Goal: Task Accomplishment & Management: Manage account settings

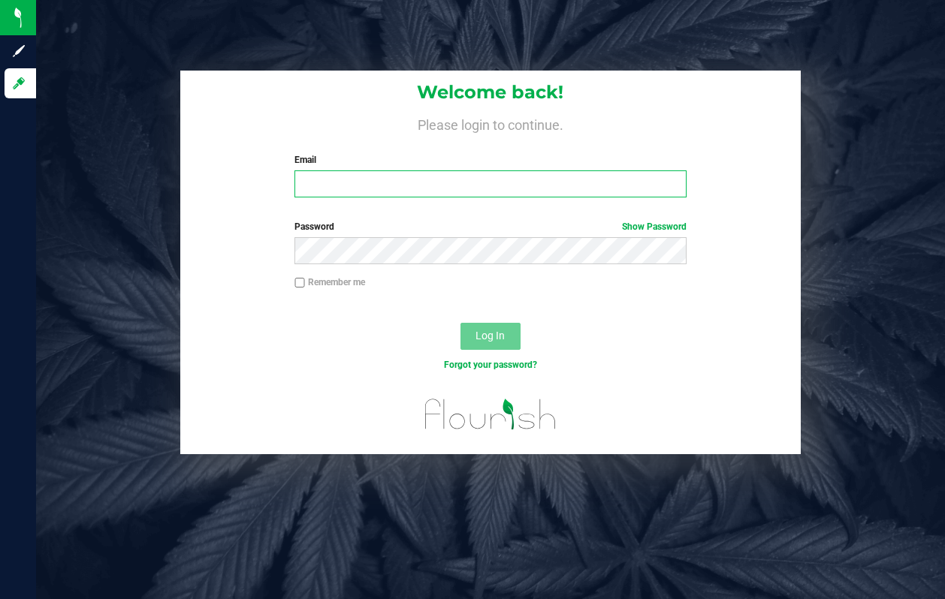
click at [471, 190] on input "Email" at bounding box center [489, 183] width 391 height 27
type input "[EMAIL_ADDRESS][DOMAIN_NAME]"
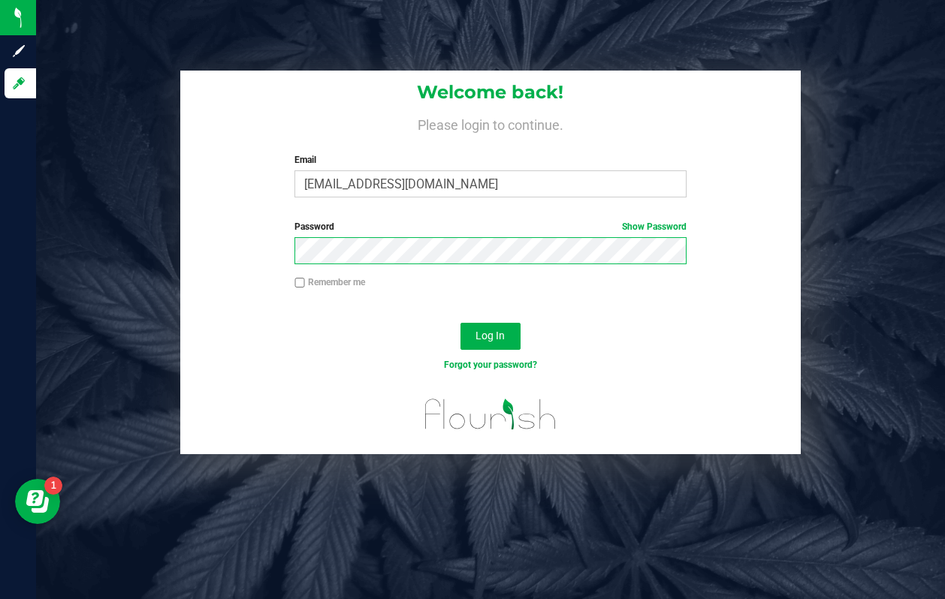
click at [460, 323] on button "Log In" at bounding box center [490, 336] width 60 height 27
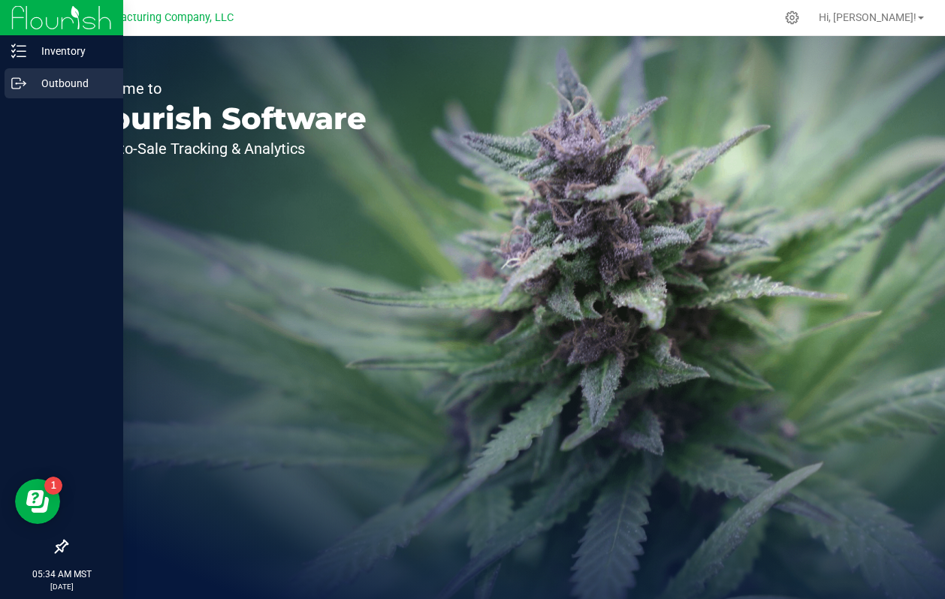
click at [22, 77] on icon at bounding box center [18, 83] width 15 height 15
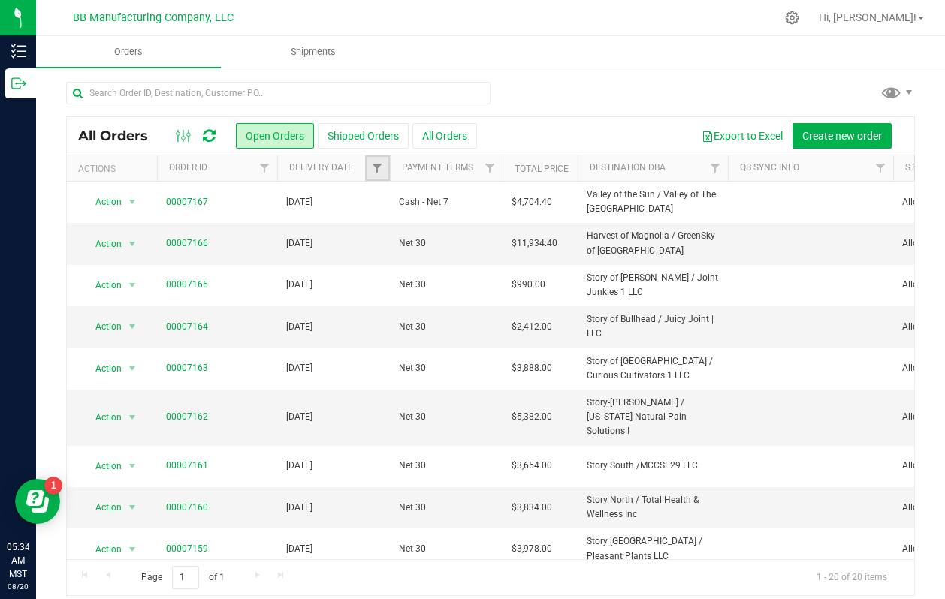
click at [367, 164] on link "Filter" at bounding box center [377, 168] width 25 height 26
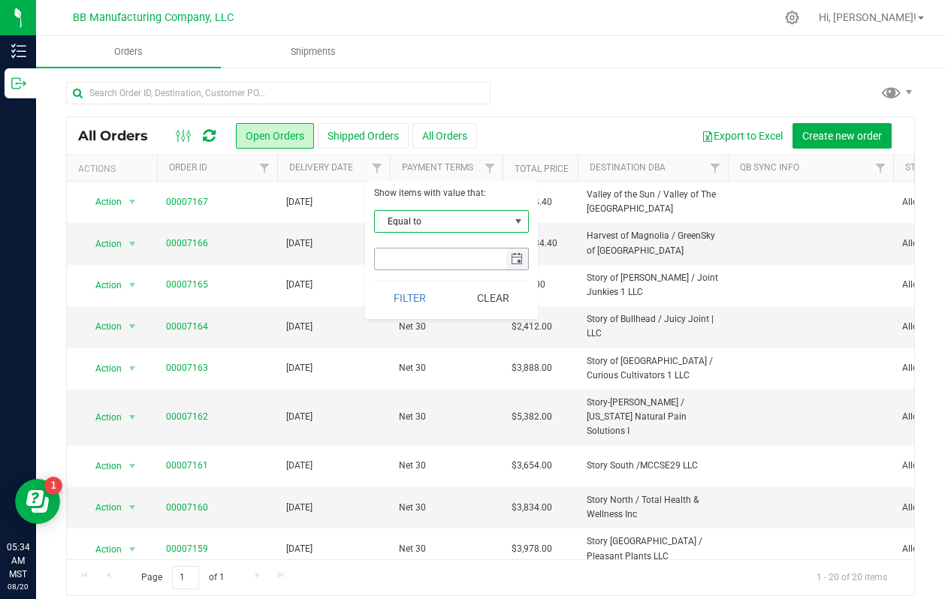
click at [511, 263] on span "select" at bounding box center [517, 259] width 12 height 12
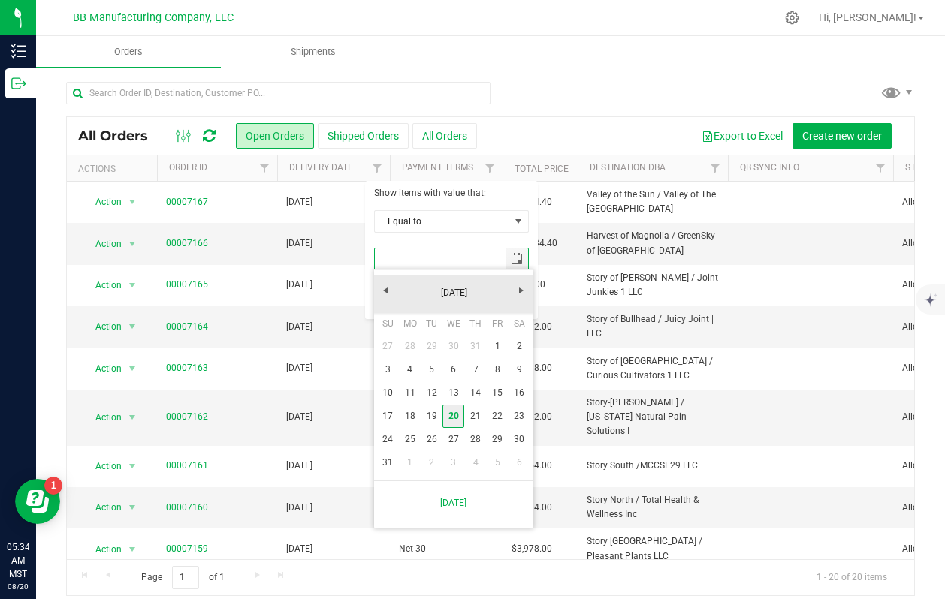
click at [454, 415] on link "20" at bounding box center [453, 416] width 22 height 23
type input "[DATE]"
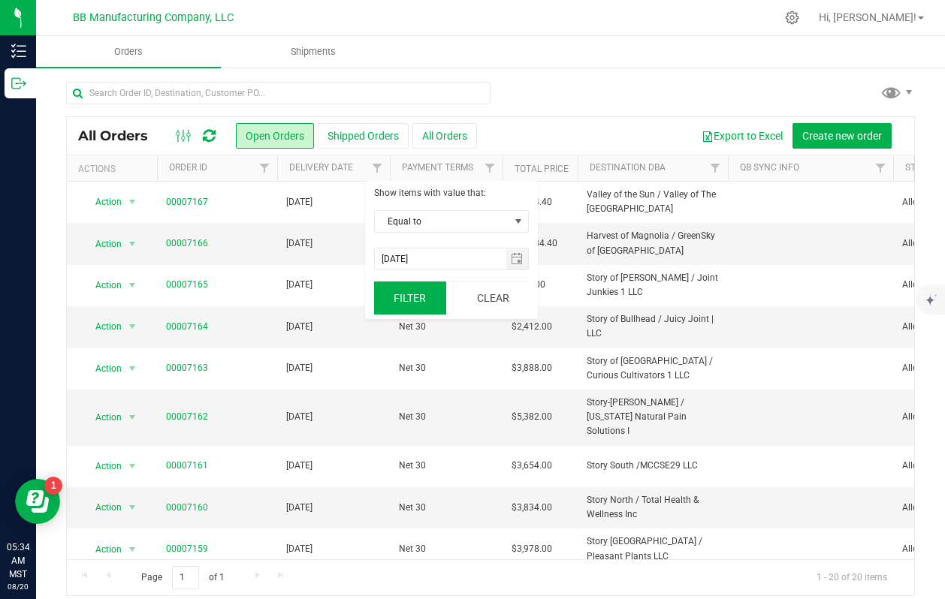
click at [411, 295] on button "Filter" at bounding box center [410, 298] width 72 height 33
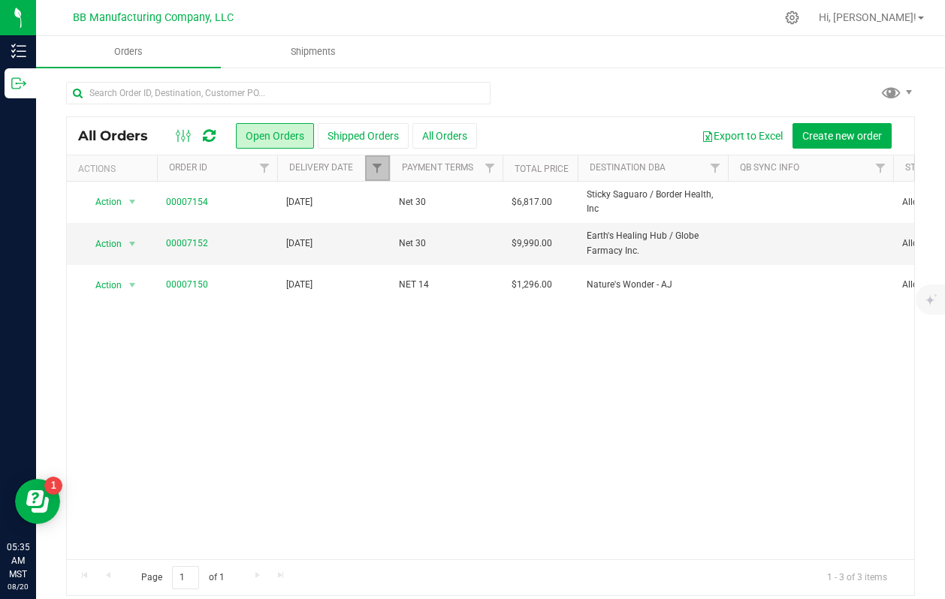
click at [371, 161] on link "Filter" at bounding box center [377, 168] width 25 height 26
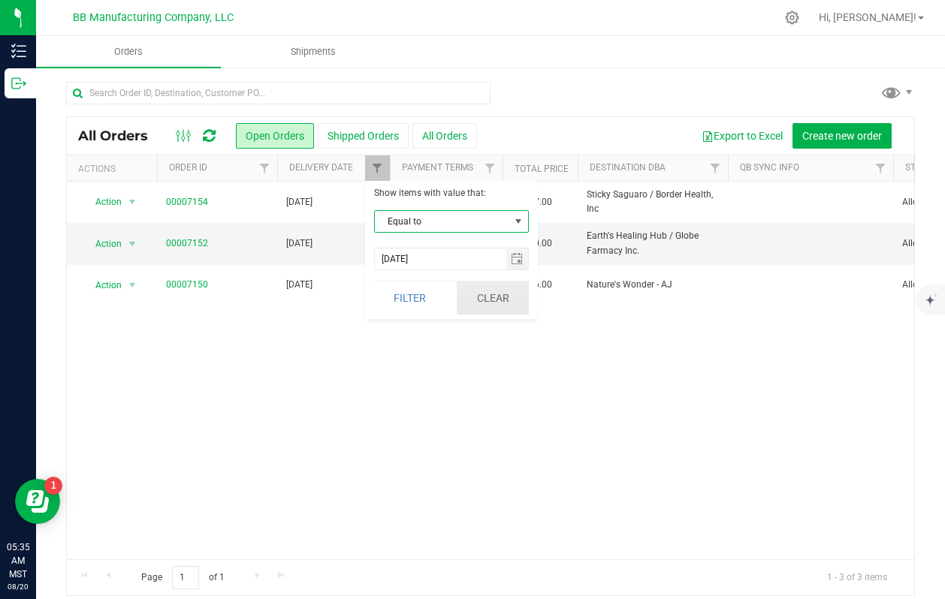
click at [480, 300] on button "Clear" at bounding box center [493, 298] width 72 height 33
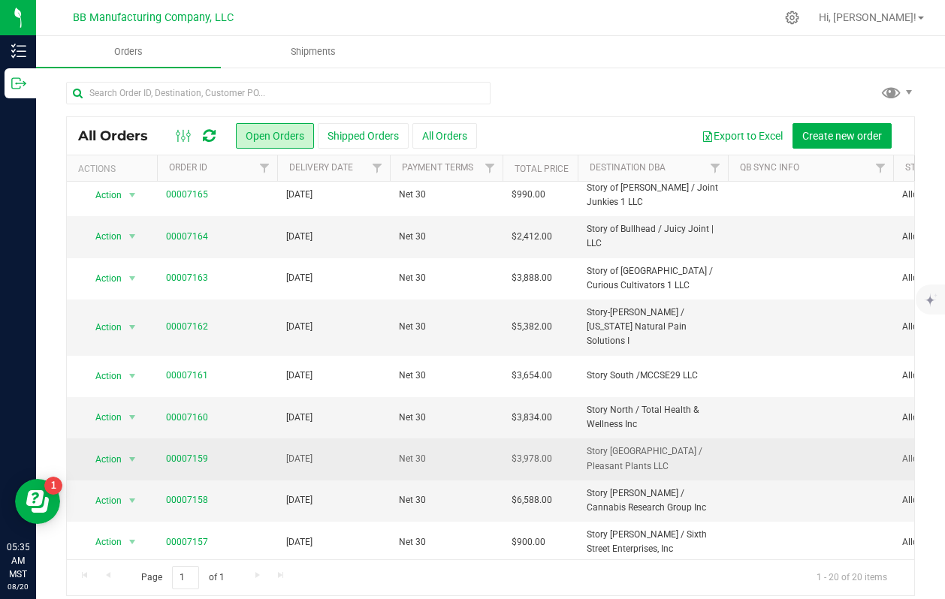
scroll to position [78, 0]
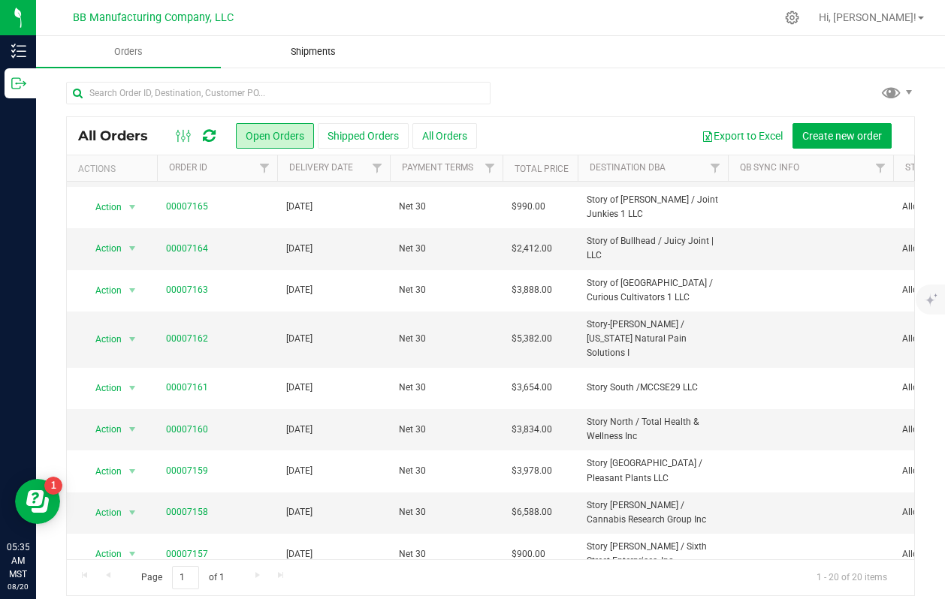
click at [326, 45] on span "Shipments" at bounding box center [313, 52] width 86 height 14
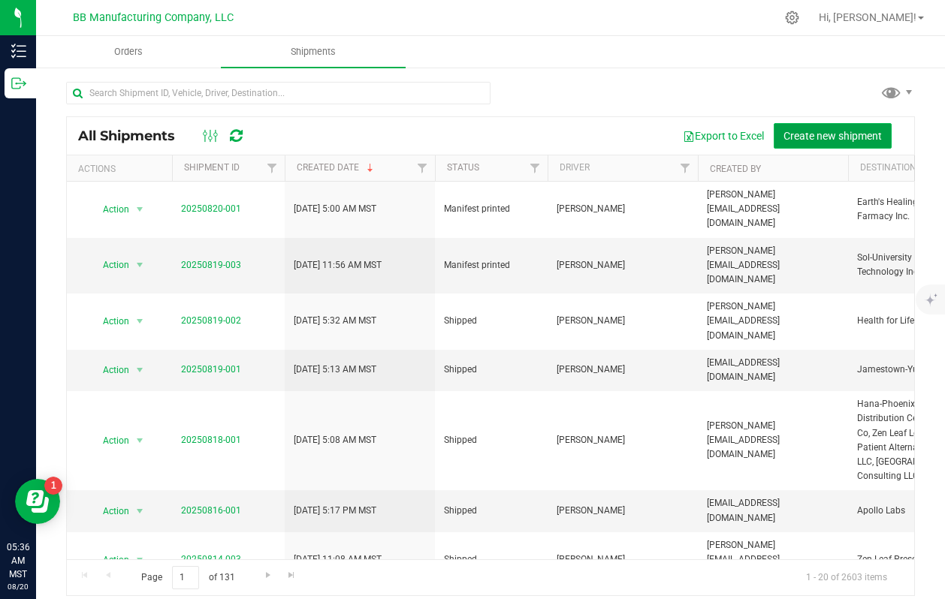
click at [813, 127] on button "Create new shipment" at bounding box center [833, 136] width 118 height 26
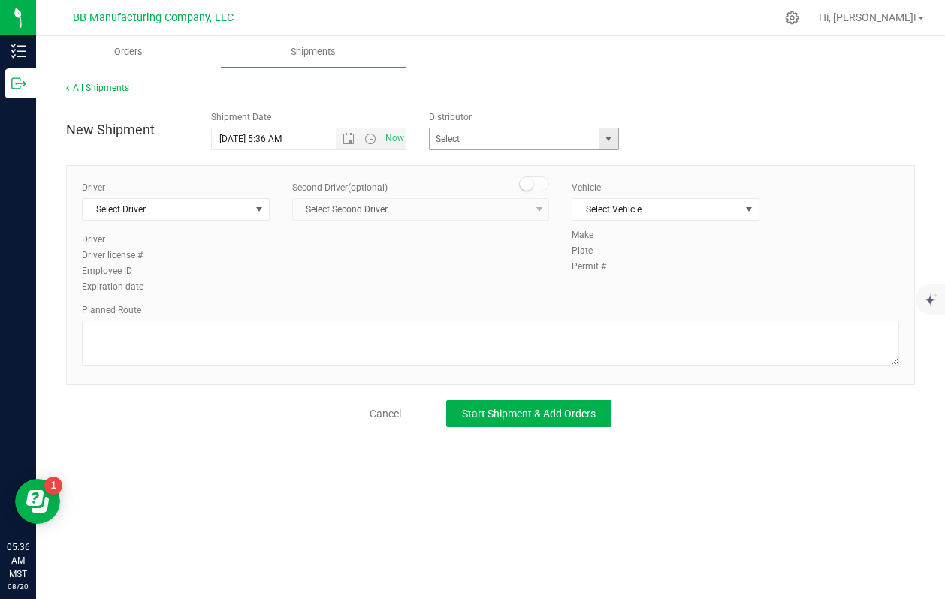
click at [616, 140] on span "select" at bounding box center [608, 138] width 19 height 21
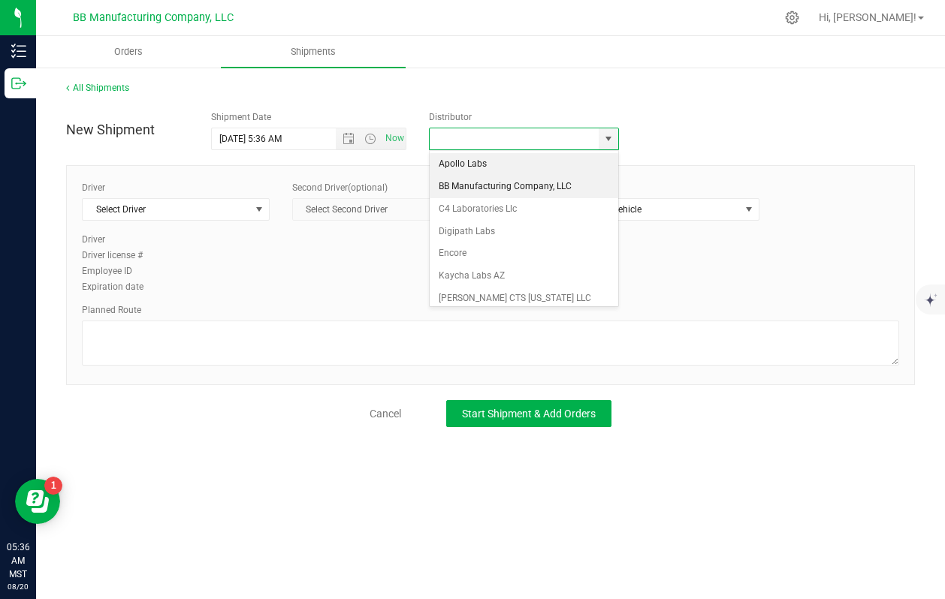
click at [503, 192] on li "BB Manufacturing Company, LLC" at bounding box center [524, 187] width 188 height 23
type input "BB Manufacturing Company, LLC"
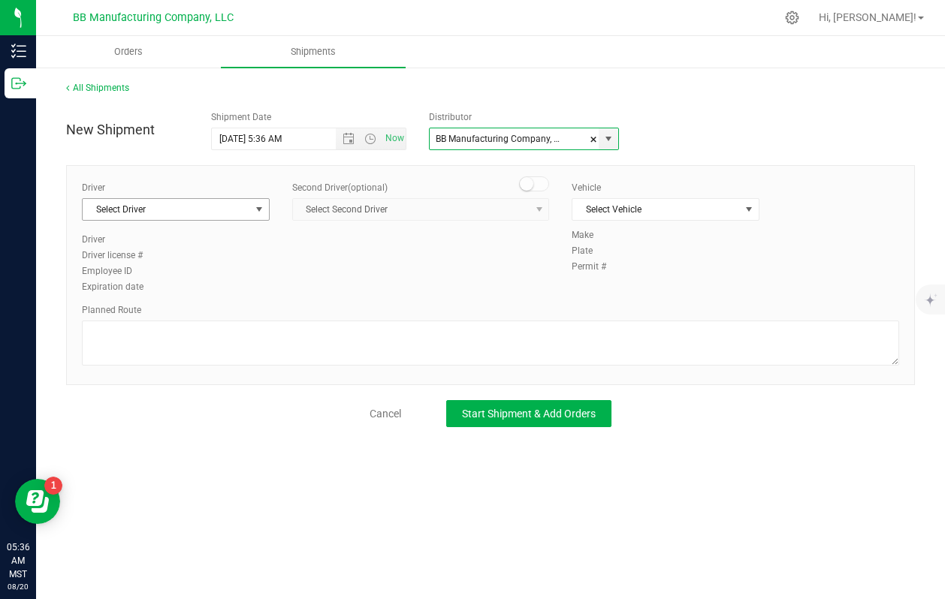
click at [265, 211] on span "select" at bounding box center [258, 209] width 19 height 21
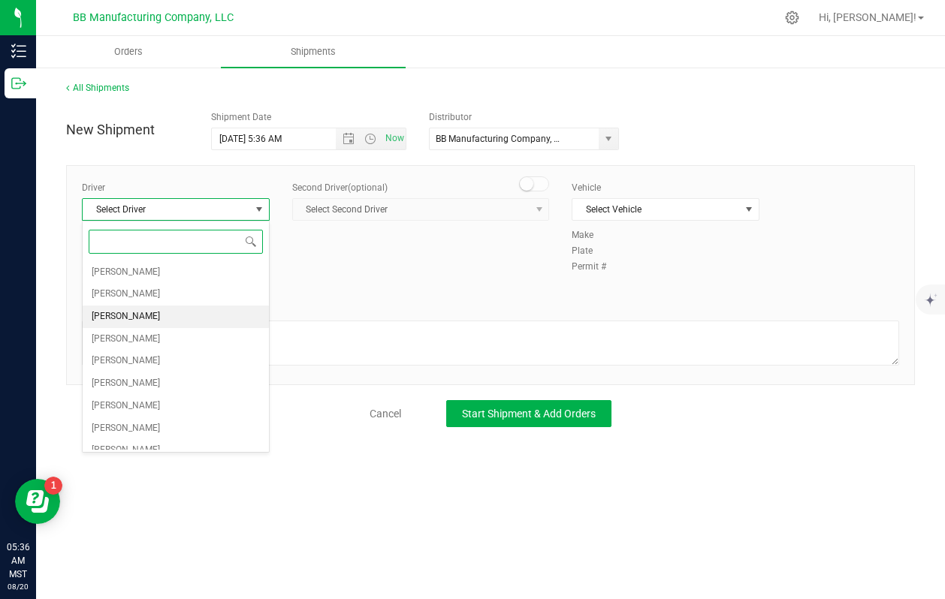
click at [132, 315] on span "[PERSON_NAME]" at bounding box center [126, 317] width 68 height 20
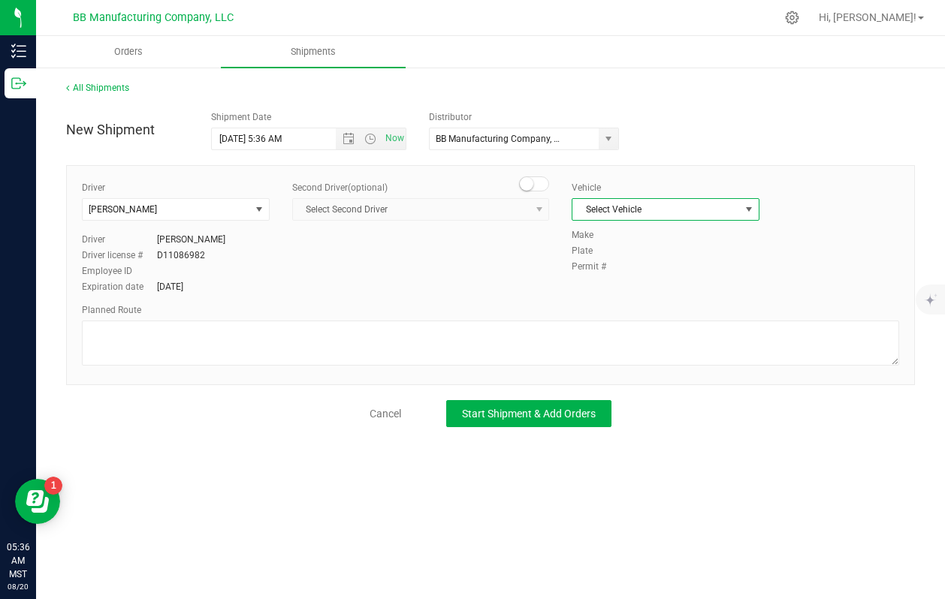
click at [717, 216] on span "Select Vehicle" at bounding box center [655, 209] width 167 height 21
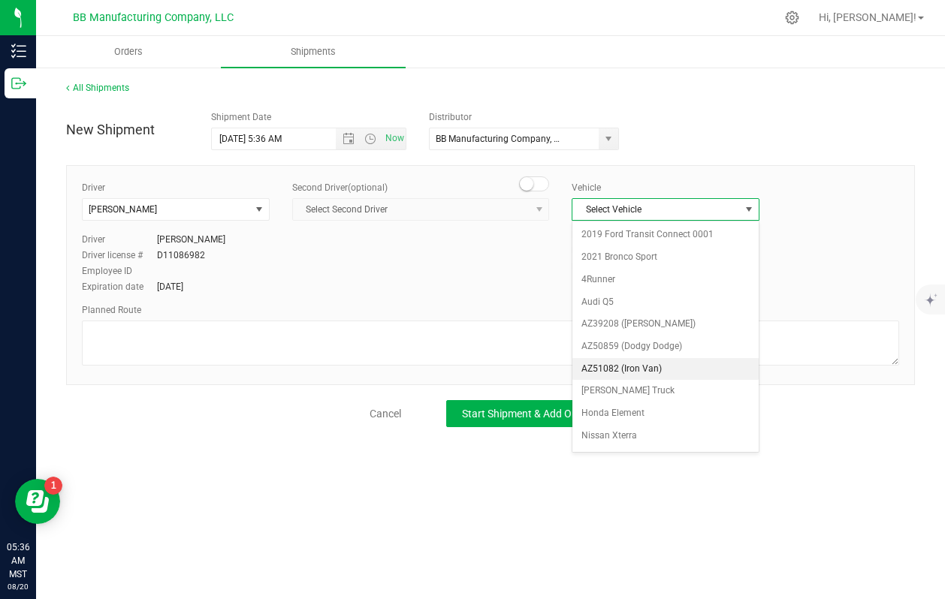
click at [626, 366] on li "AZ51082 (Iron Van)" at bounding box center [665, 369] width 186 height 23
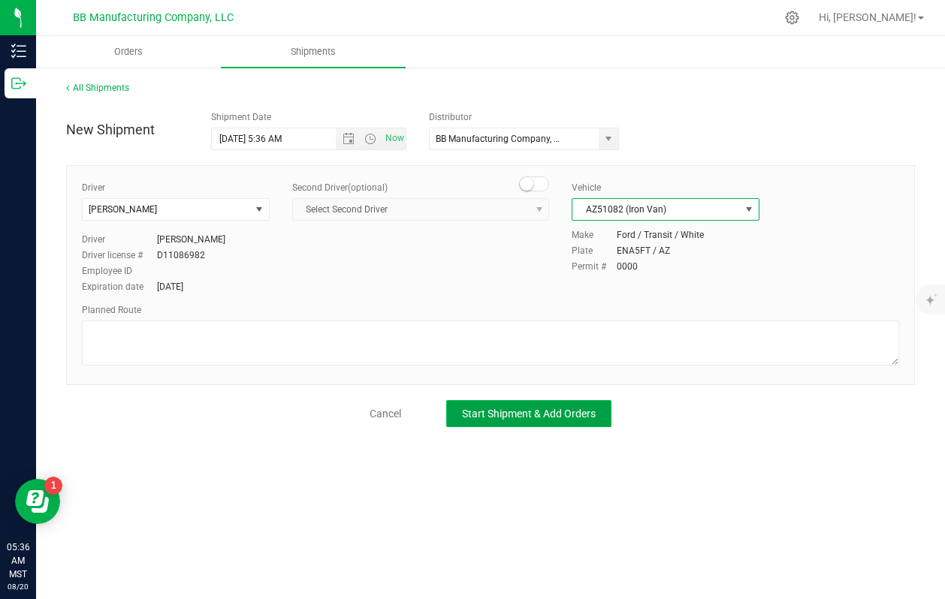
click at [544, 421] on button "Start Shipment & Add Orders" at bounding box center [528, 413] width 165 height 27
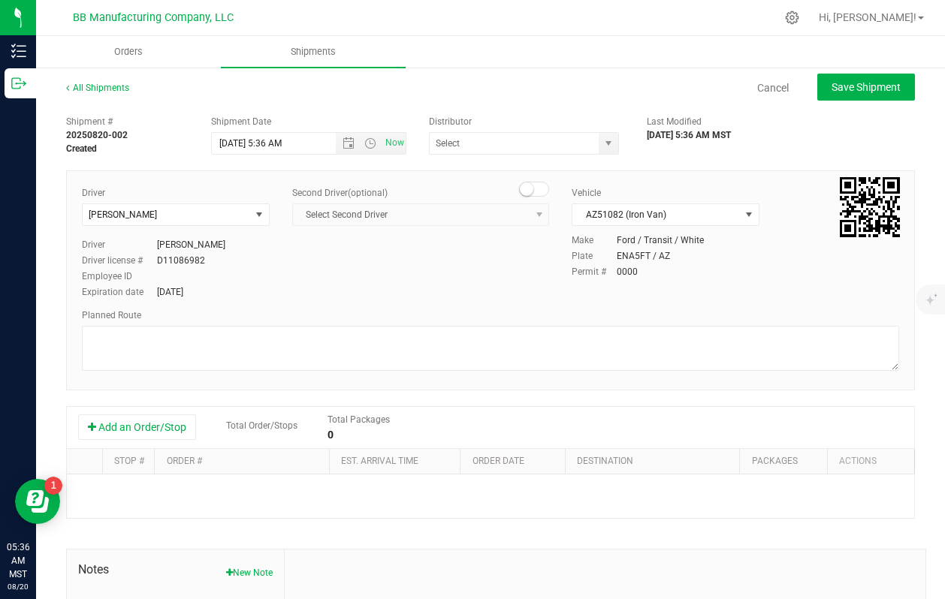
type input "BB Manufacturing Company, LLC"
click at [161, 432] on button "Add an Order/Stop" at bounding box center [137, 428] width 118 height 26
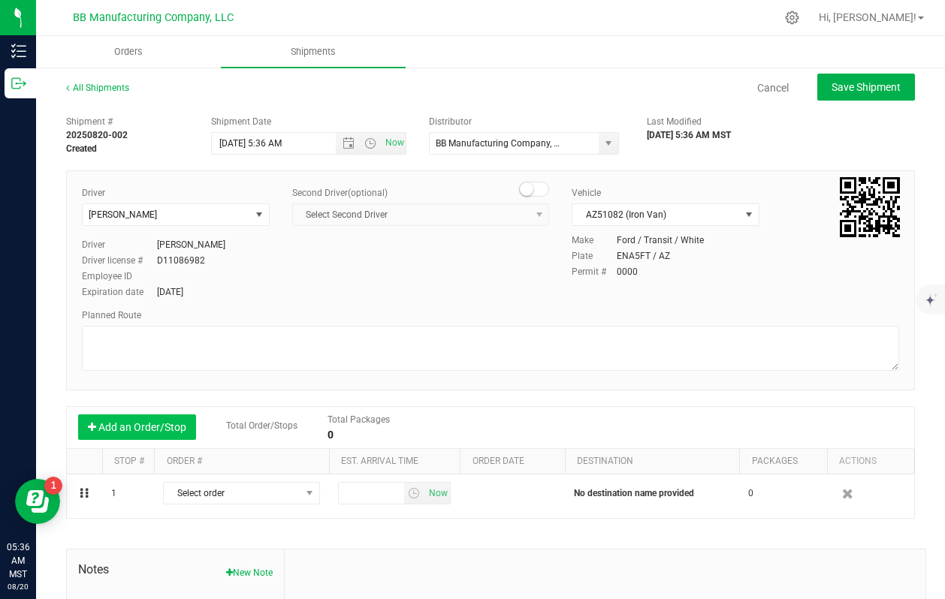
click at [161, 432] on button "Add an Order/Stop" at bounding box center [137, 428] width 118 height 26
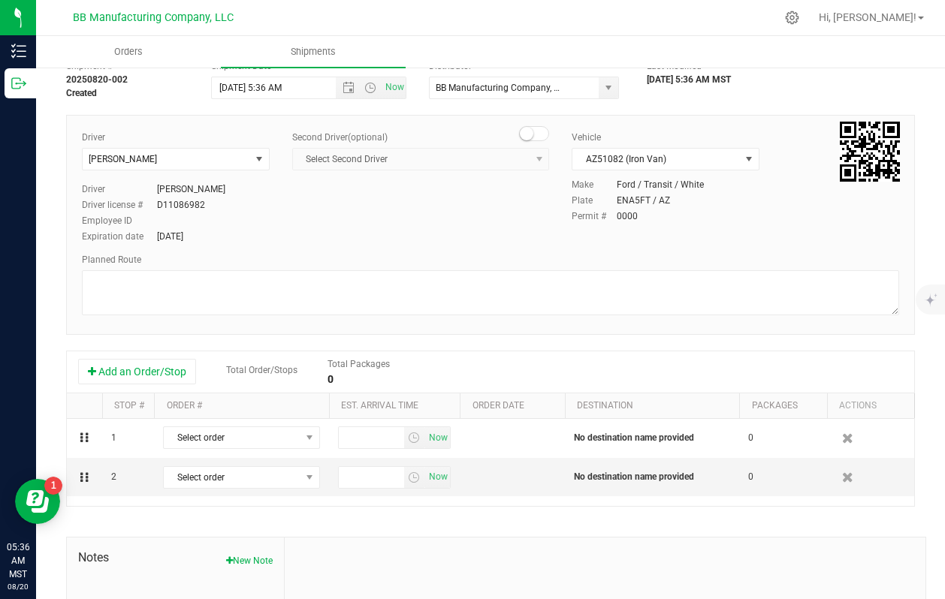
scroll to position [74, 0]
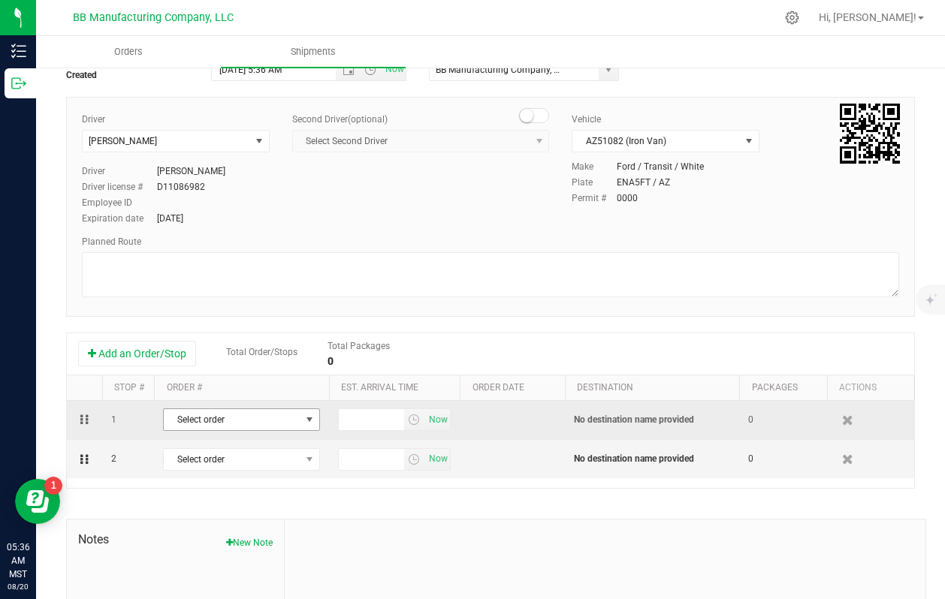
click at [294, 424] on span "Select order" at bounding box center [232, 419] width 137 height 21
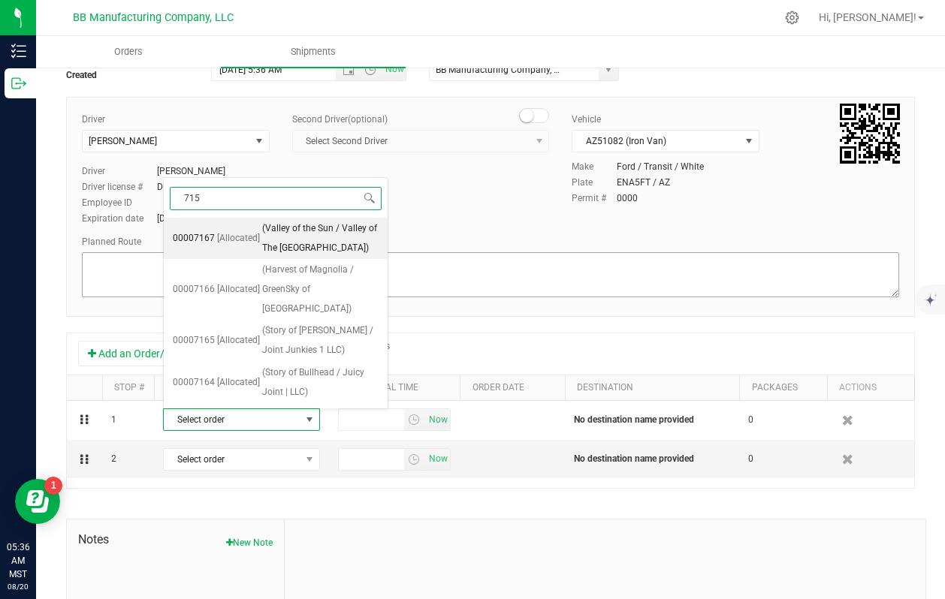
type input "7150"
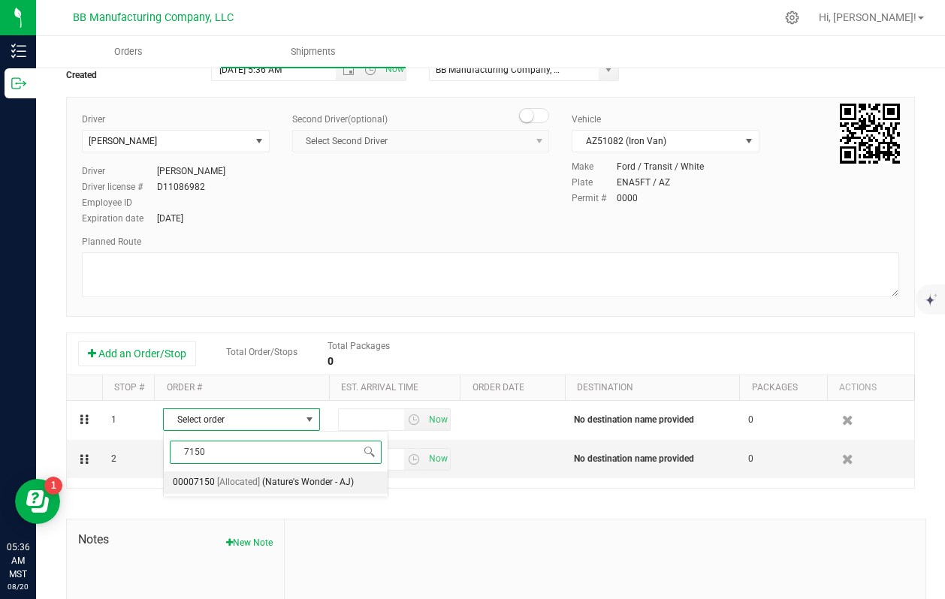
click at [337, 482] on span "(Nature's Wonder - AJ)" at bounding box center [308, 483] width 92 height 20
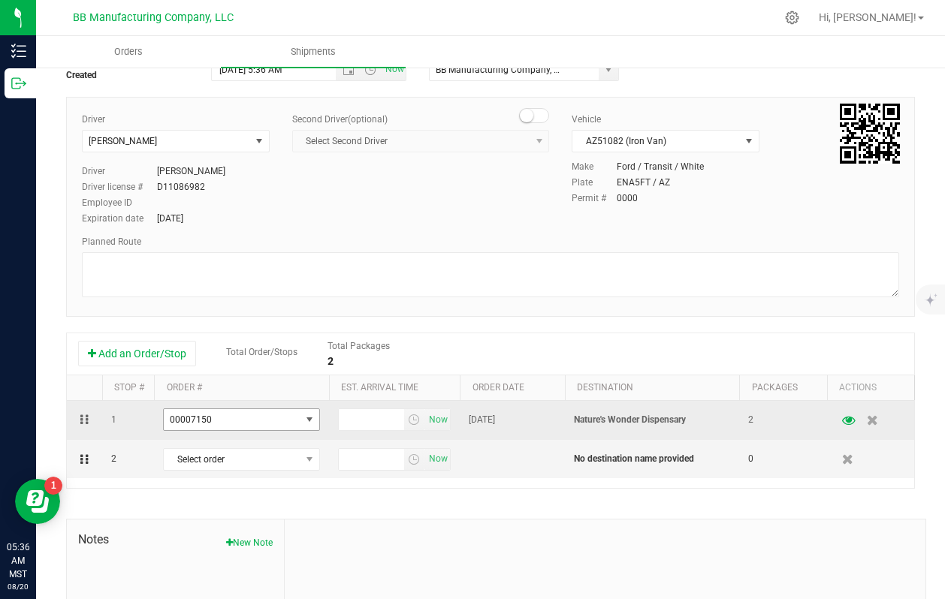
click at [244, 422] on span "00007150" at bounding box center [232, 419] width 137 height 21
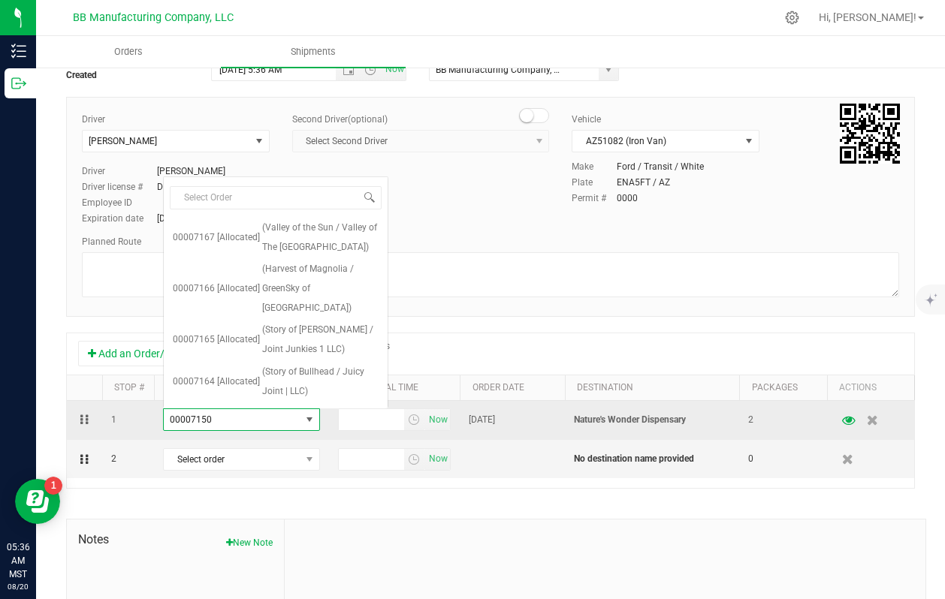
scroll to position [420, 0]
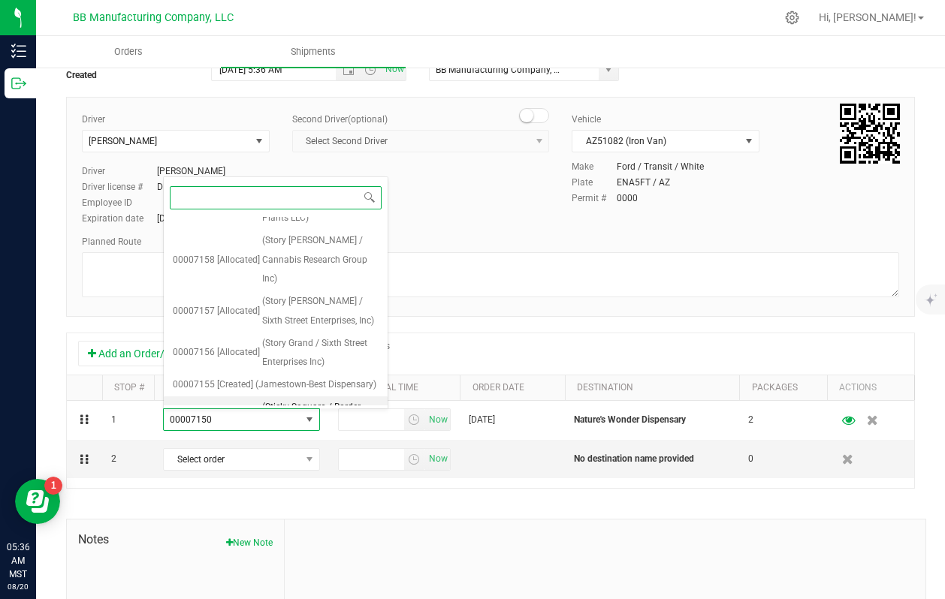
click at [233, 408] on span "[Allocated]" at bounding box center [238, 418] width 43 height 20
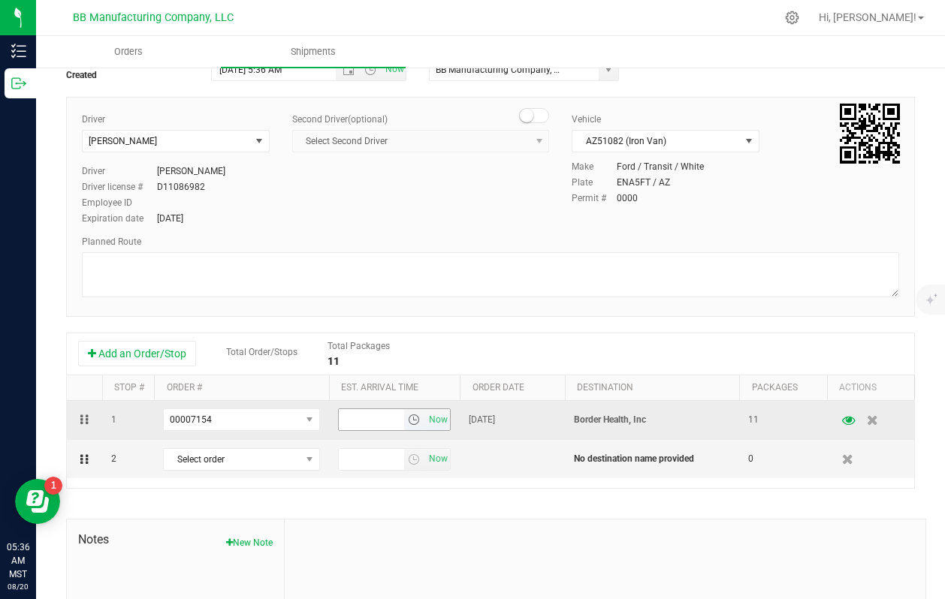
click at [414, 419] on span "select" at bounding box center [414, 420] width 12 height 12
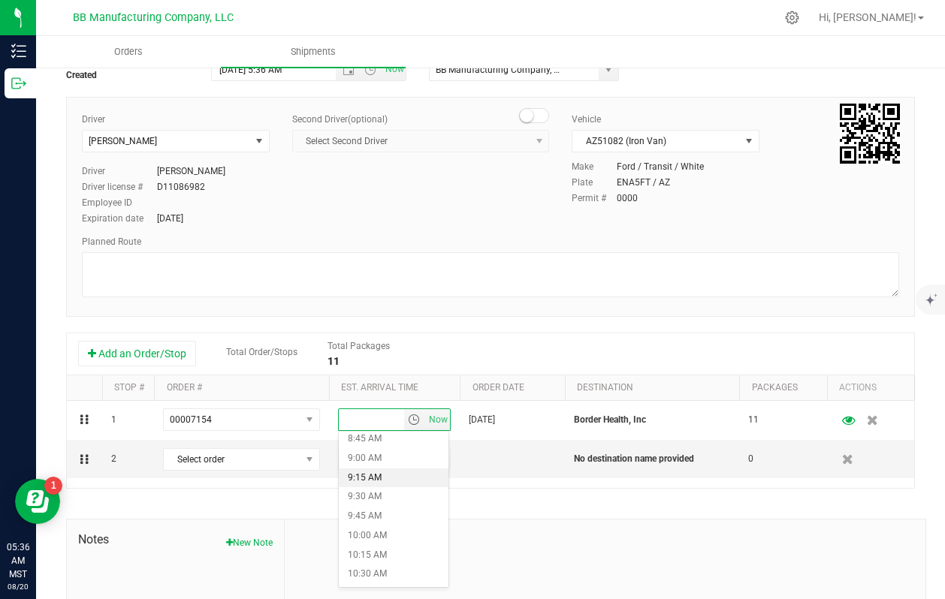
scroll to position [682, 0]
click at [374, 457] on li "9:00 AM" at bounding box center [394, 458] width 110 height 20
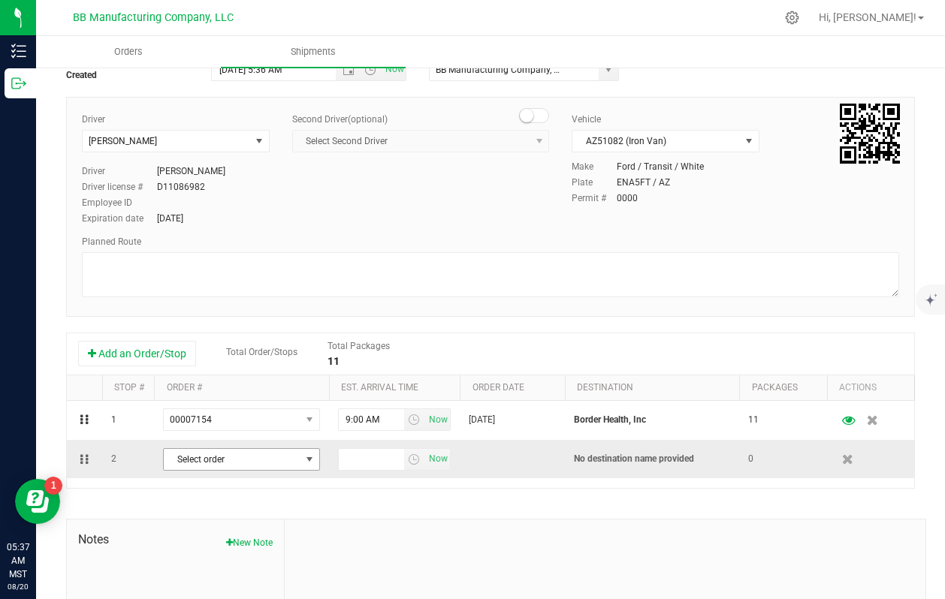
click at [219, 454] on span "Select order" at bounding box center [232, 459] width 137 height 21
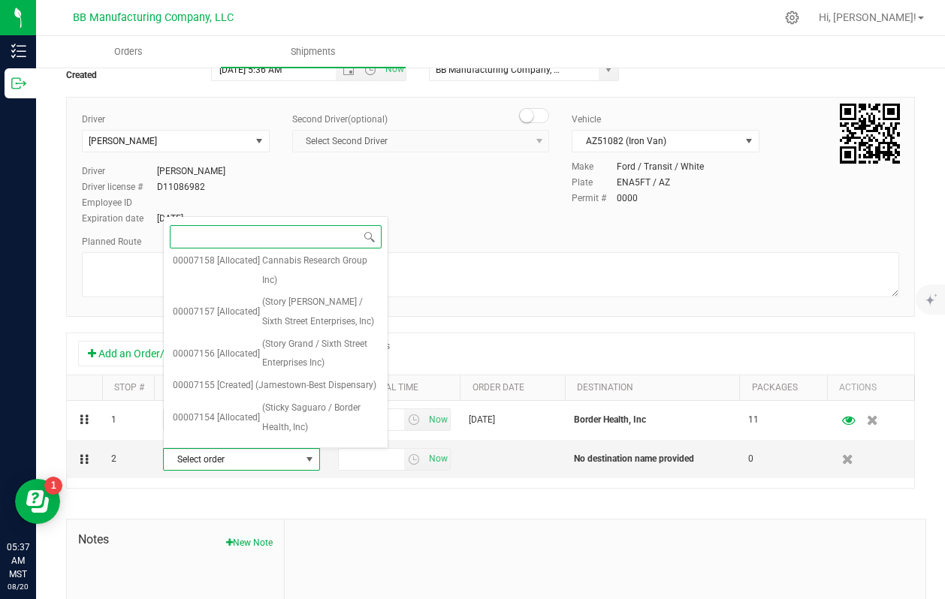
scroll to position [503, 0]
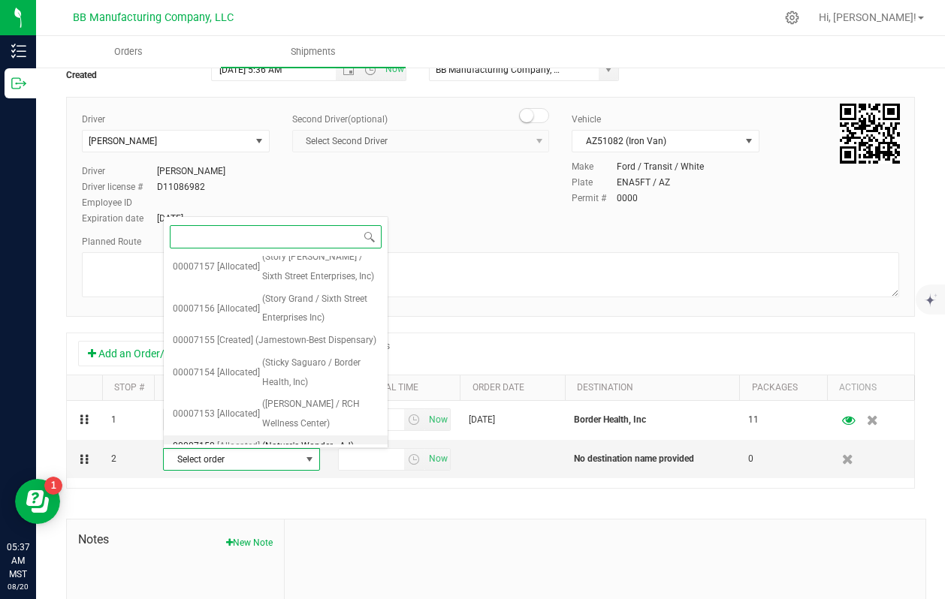
click at [224, 437] on span "[Allocated]" at bounding box center [238, 447] width 43 height 20
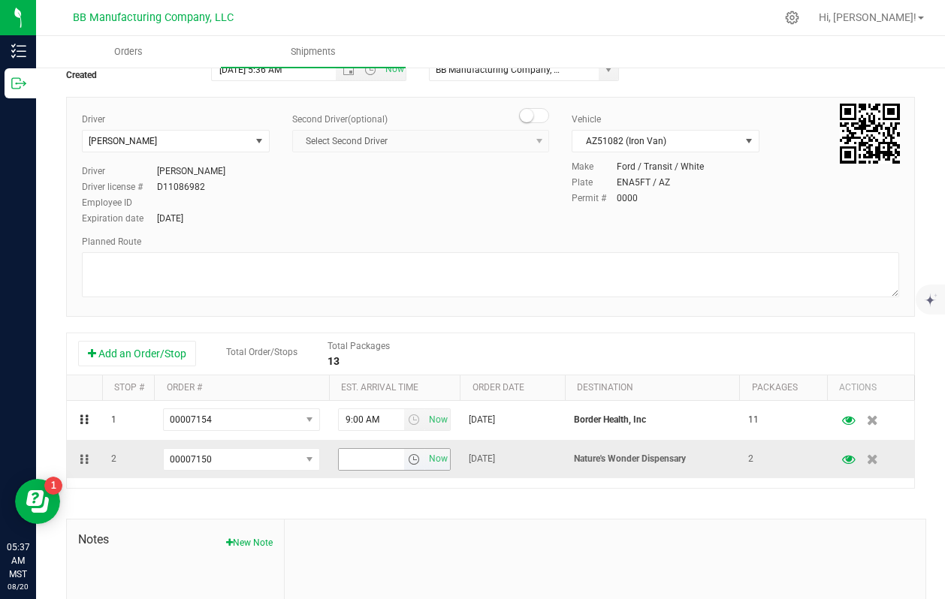
click at [415, 460] on span "select" at bounding box center [414, 460] width 12 height 12
click at [369, 334] on li "10:30 AM" at bounding box center [394, 330] width 110 height 20
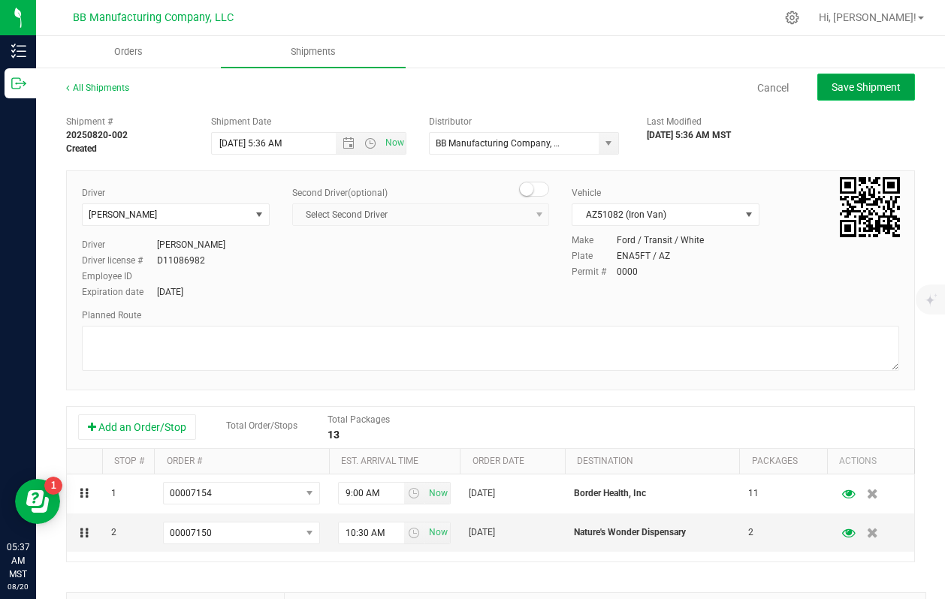
click at [844, 85] on span "Save Shipment" at bounding box center [865, 87] width 69 height 12
type input "[DATE] 12:36 PM"
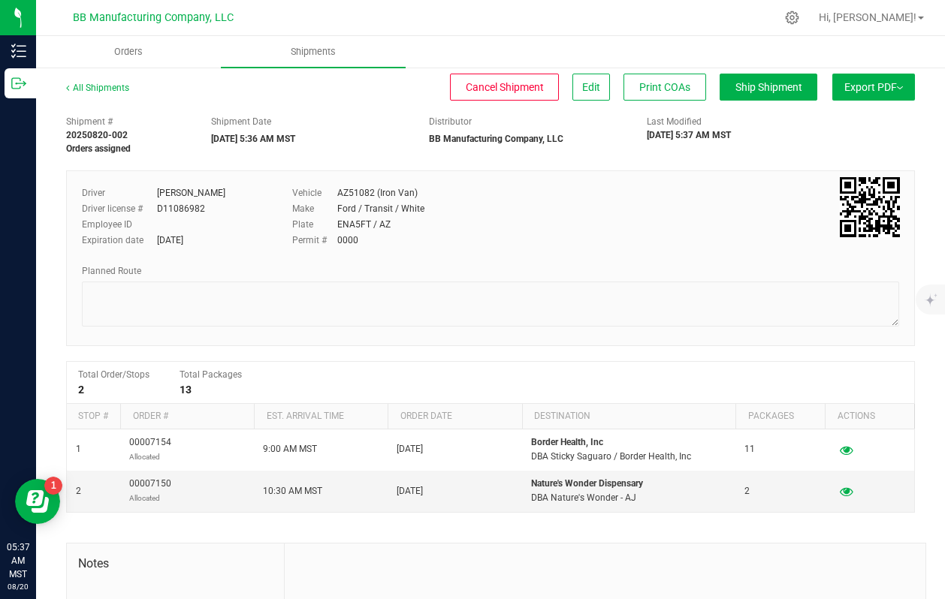
click at [879, 95] on button "Export PDF" at bounding box center [873, 87] width 83 height 27
click at [840, 122] on span "Manifest by Package ID" at bounding box center [851, 120] width 95 height 11
click at [903, 14] on span "Hi, [PERSON_NAME]!" at bounding box center [868, 17] width 98 height 12
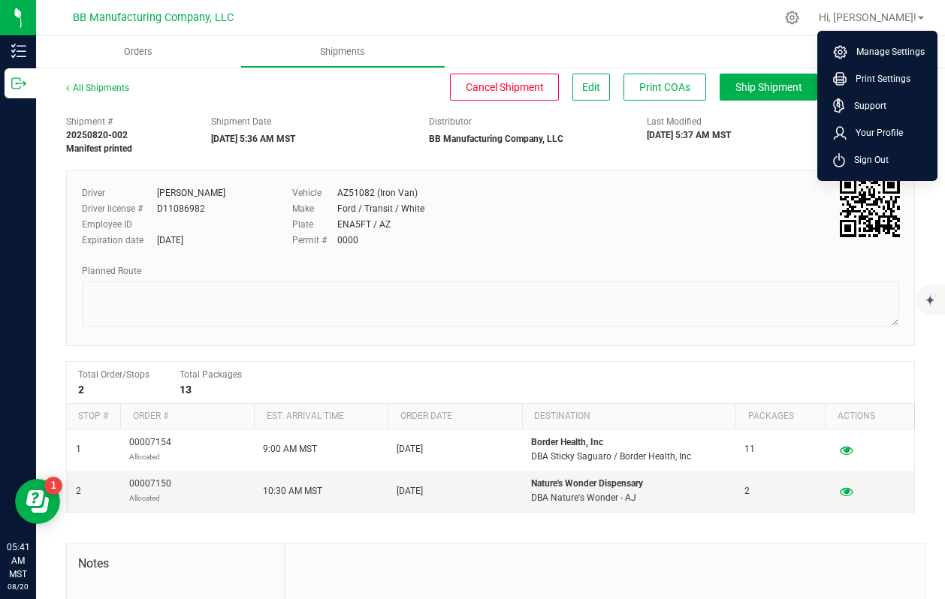
click at [723, 177] on div "Driver [PERSON_NAME] Driver license # D11086982 Employee ID Expiration date [DA…" at bounding box center [490, 258] width 849 height 176
